Goal: Transaction & Acquisition: Purchase product/service

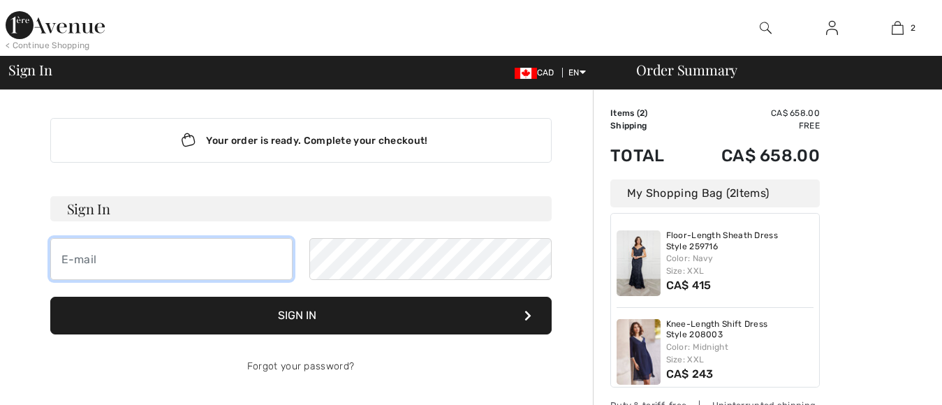
click at [105, 258] on input "email" at bounding box center [171, 259] width 242 height 42
type input "ar"
checkbox input "true"
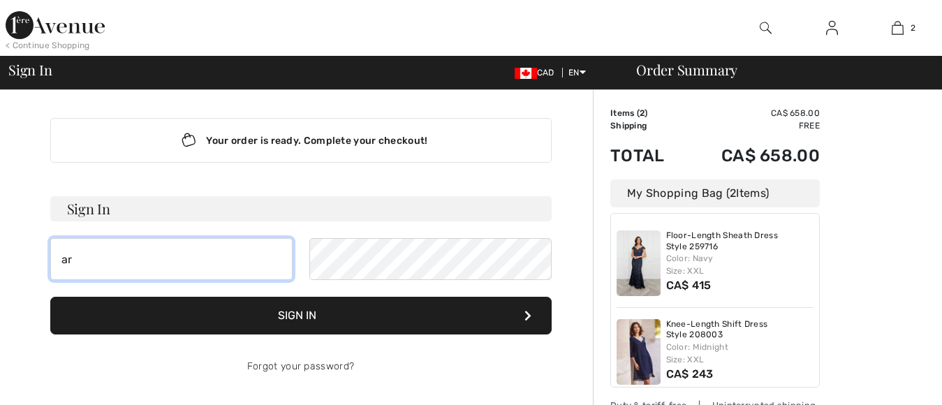
checkbox input "true"
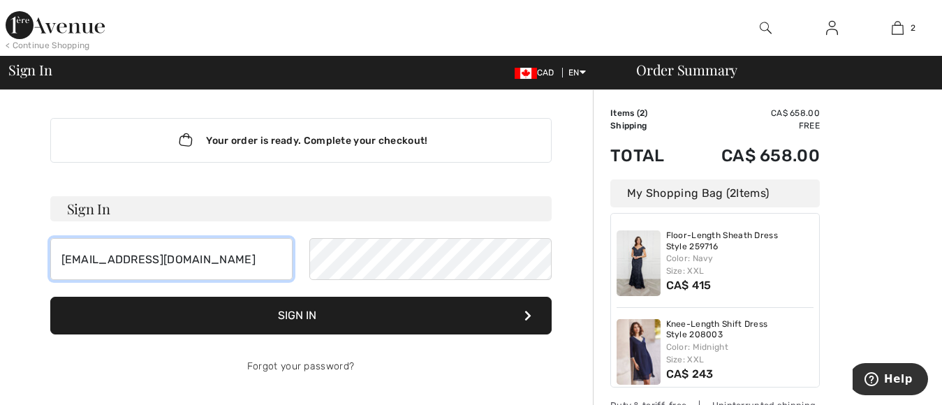
type input "[EMAIL_ADDRESS][DOMAIN_NAME]"
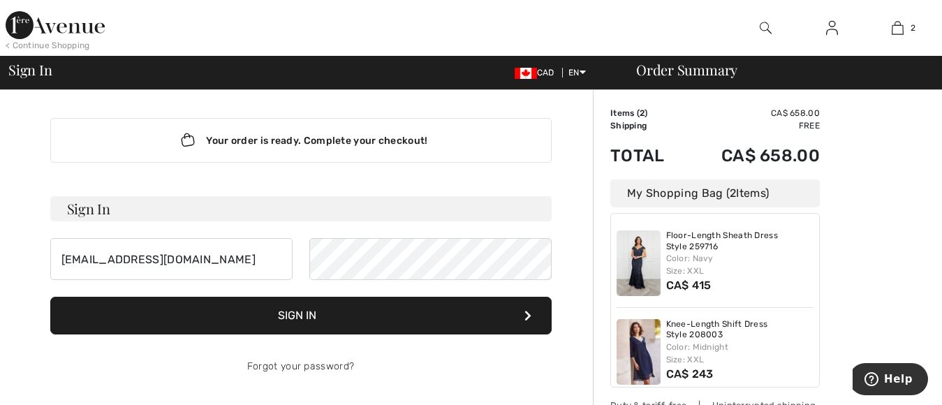
click at [309, 317] on button "Sign In" at bounding box center [300, 316] width 501 height 38
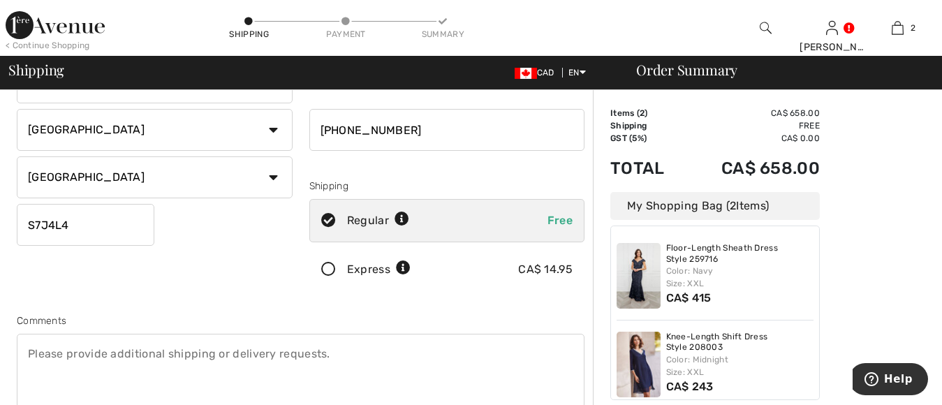
click at [329, 272] on icon at bounding box center [328, 270] width 37 height 15
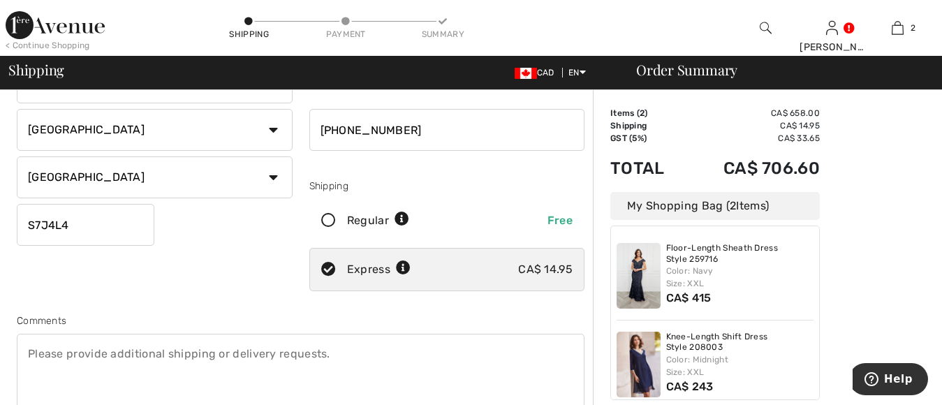
click at [331, 223] on icon at bounding box center [328, 221] width 37 height 15
radio input "true"
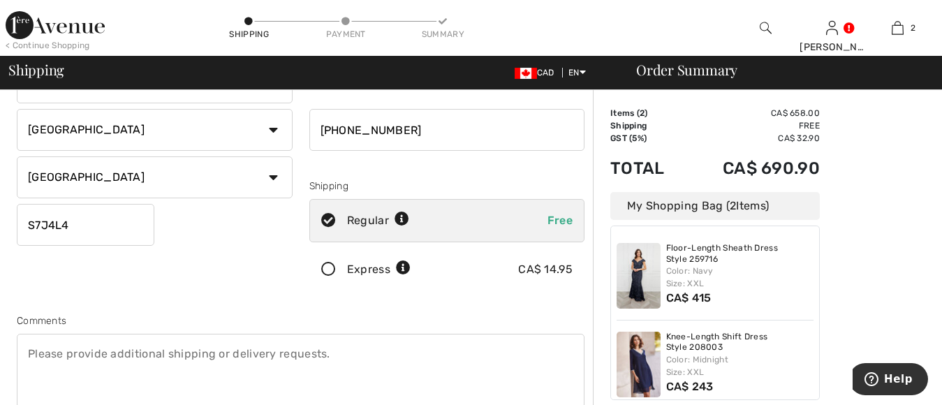
click at [330, 269] on icon at bounding box center [328, 270] width 37 height 15
